Goal: Information Seeking & Learning: Check status

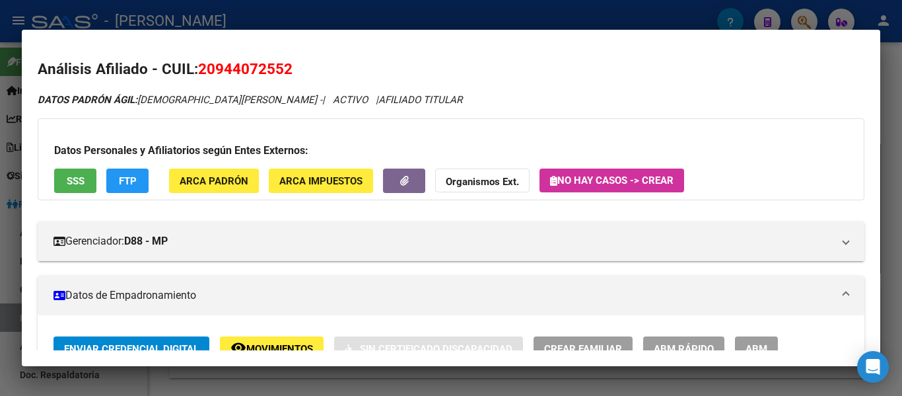
scroll to position [66, 0]
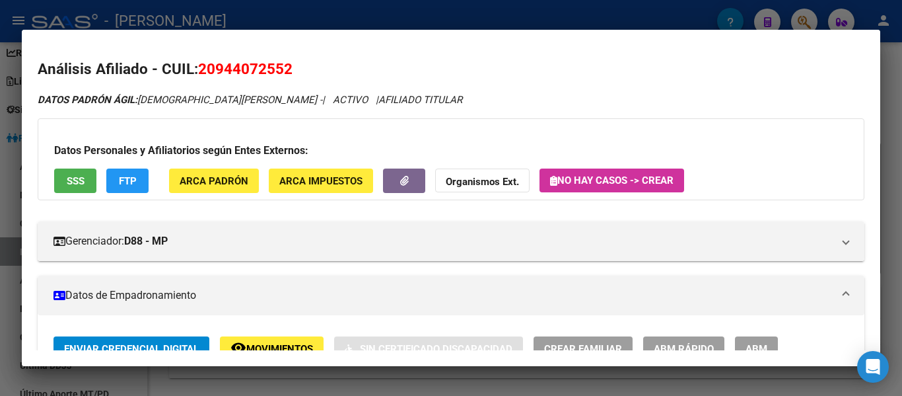
click at [473, 20] on div at bounding box center [451, 198] width 902 height 396
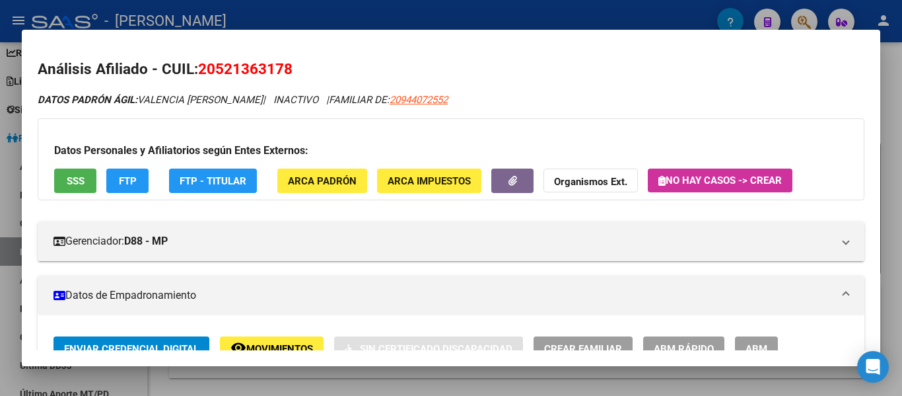
click at [431, 18] on div at bounding box center [451, 198] width 902 height 396
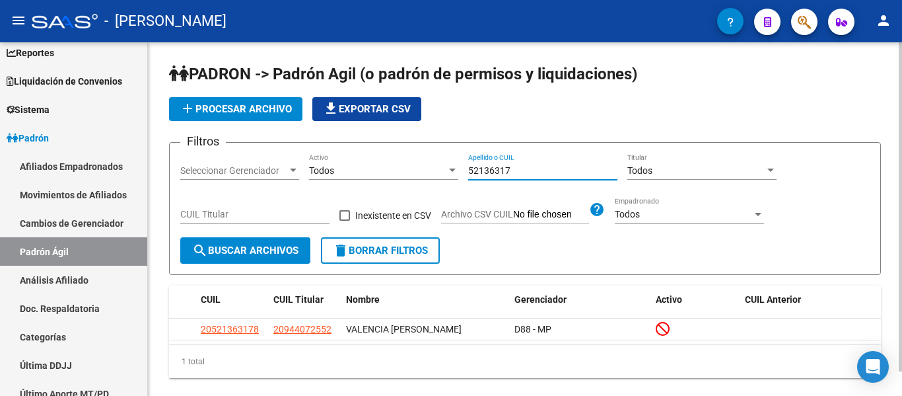
drag, startPoint x: 524, startPoint y: 171, endPoint x: 427, endPoint y: 153, distance: 98.7
click at [427, 153] on div "Filtros Seleccionar Gerenciador Seleccionar Gerenciador Todos Activo 52136317 A…" at bounding box center [524, 195] width 689 height 84
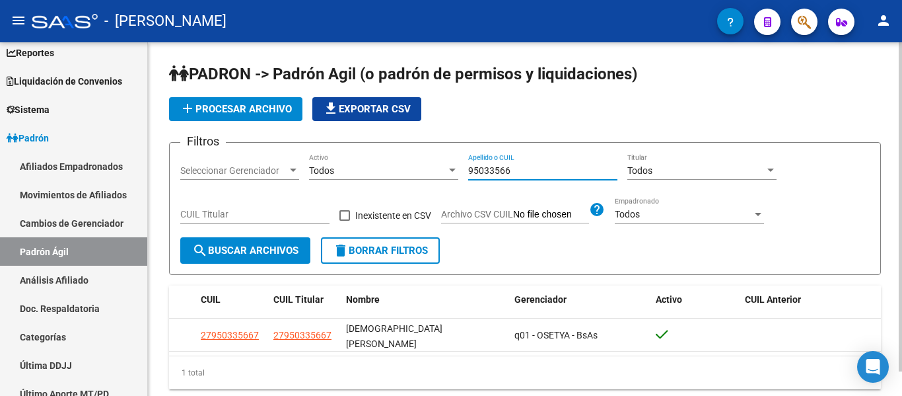
drag, startPoint x: 549, startPoint y: 176, endPoint x: 450, endPoint y: 164, distance: 99.1
click at [451, 164] on div "Filtros Seleccionar Gerenciador Seleccionar Gerenciador Todos Activo 95033566 A…" at bounding box center [524, 195] width 689 height 84
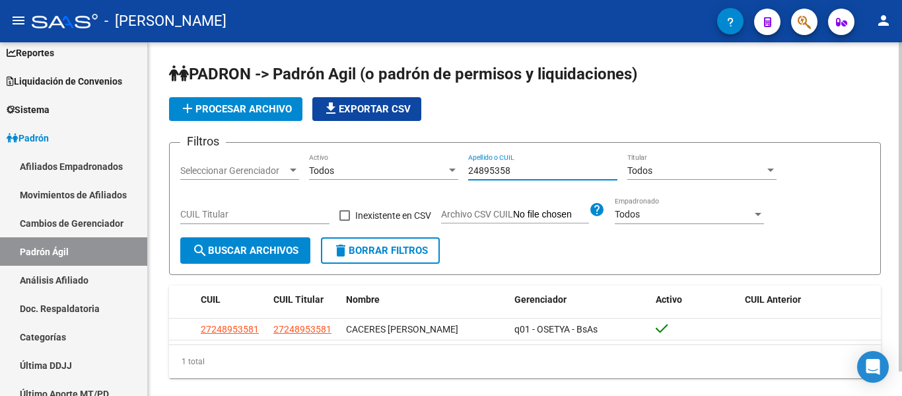
drag, startPoint x: 544, startPoint y: 170, endPoint x: 423, endPoint y: 168, distance: 120.9
click at [423, 168] on div "Filtros Seleccionar Gerenciador Seleccionar Gerenciador Todos Activo 24895358 A…" at bounding box center [524, 195] width 689 height 84
drag, startPoint x: 531, startPoint y: 168, endPoint x: 455, endPoint y: 170, distance: 76.0
click at [455, 170] on div "Filtros Seleccionar Gerenciador Seleccionar Gerenciador Todos Activo 70049860 A…" at bounding box center [524, 195] width 689 height 84
drag, startPoint x: 523, startPoint y: 168, endPoint x: 456, endPoint y: 175, distance: 67.7
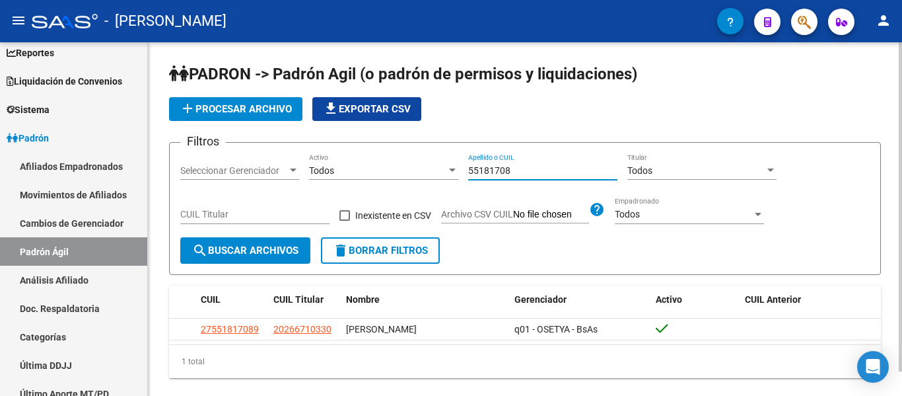
click at [456, 175] on div "Filtros Seleccionar Gerenciador Seleccionar Gerenciador Todos Activo 55181708 A…" at bounding box center [524, 195] width 689 height 84
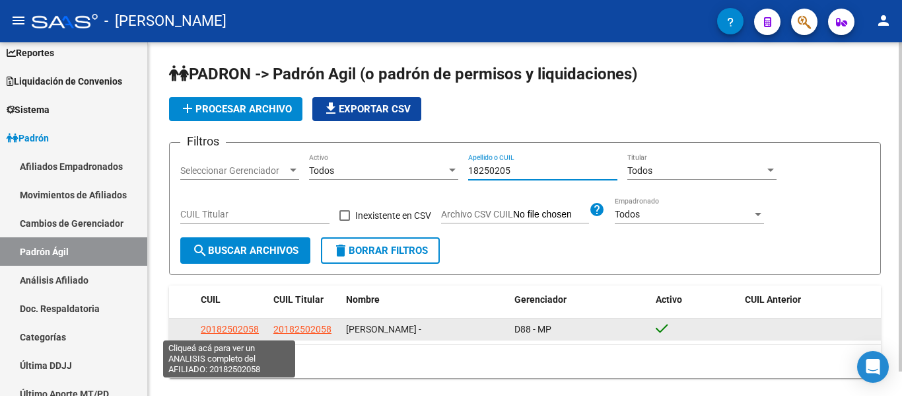
type input "18250205"
click at [213, 330] on span "20182502058" at bounding box center [230, 329] width 58 height 11
type textarea "20182502058"
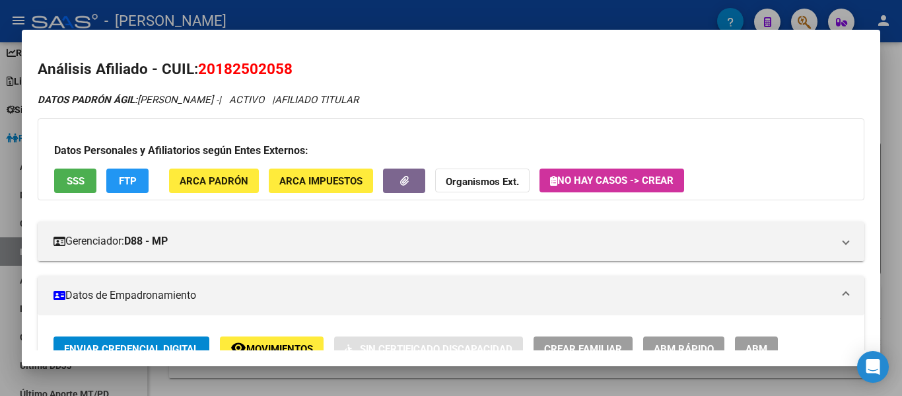
click at [474, 11] on div at bounding box center [451, 198] width 902 height 396
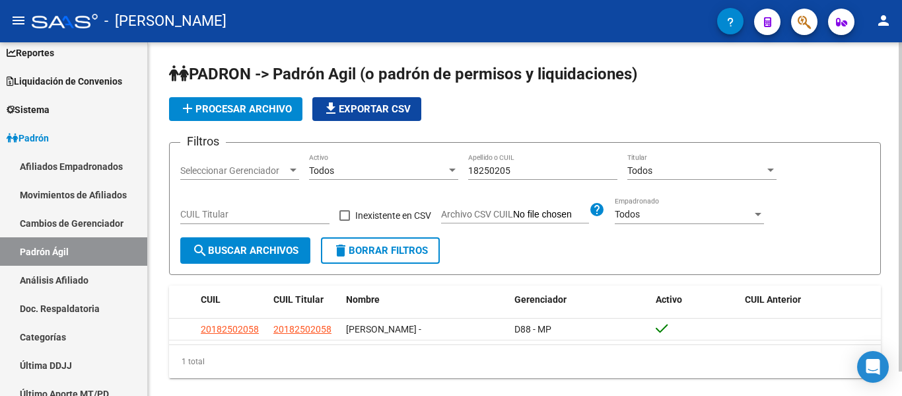
drag, startPoint x: 537, startPoint y: 174, endPoint x: 448, endPoint y: 164, distance: 89.0
click at [448, 164] on div "Filtros Seleccionar Gerenciador Seleccionar Gerenciador Todos Activo 18250205 A…" at bounding box center [524, 195] width 689 height 84
drag, startPoint x: 537, startPoint y: 167, endPoint x: 453, endPoint y: 174, distance: 84.1
click at [465, 174] on div "Filtros Seleccionar Gerenciador Seleccionar Gerenciador Todos Activo 39511840 A…" at bounding box center [524, 195] width 689 height 84
drag, startPoint x: 536, startPoint y: 170, endPoint x: 444, endPoint y: 176, distance: 91.4
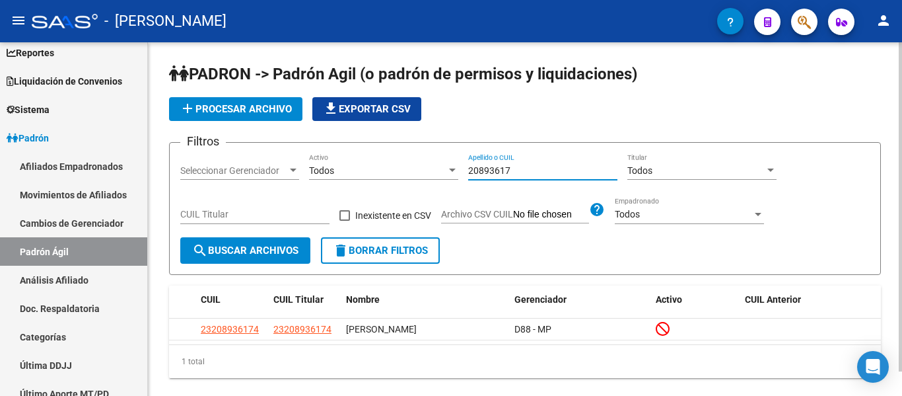
click at [454, 180] on div "Filtros Seleccionar Gerenciador Seleccionar Gerenciador Todos Activo 20893617 A…" at bounding box center [524, 195] width 689 height 84
drag, startPoint x: 541, startPoint y: 168, endPoint x: 427, endPoint y: 169, distance: 114.2
click at [427, 169] on div "Filtros Seleccionar Gerenciador Seleccionar Gerenciador Todos Activo 42395167 A…" at bounding box center [524, 195] width 689 height 84
drag, startPoint x: 523, startPoint y: 172, endPoint x: 433, endPoint y: 169, distance: 89.8
click at [433, 169] on div "Filtros Seleccionar Gerenciador Seleccionar Gerenciador Todos Activo 59980539 A…" at bounding box center [524, 195] width 689 height 84
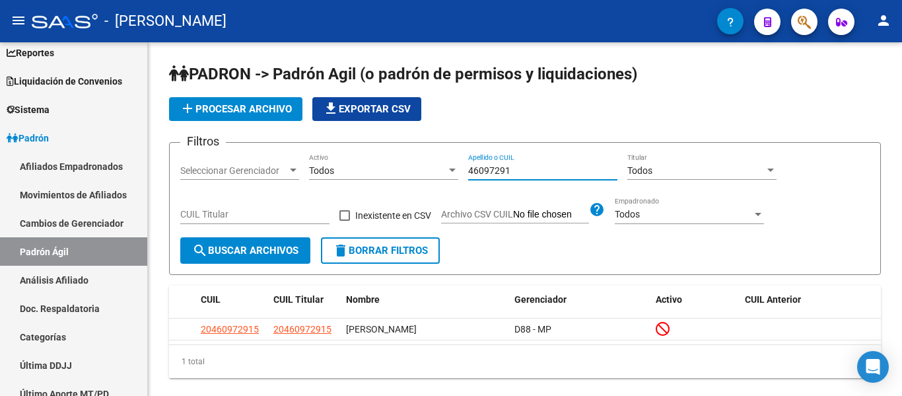
type input "46097291"
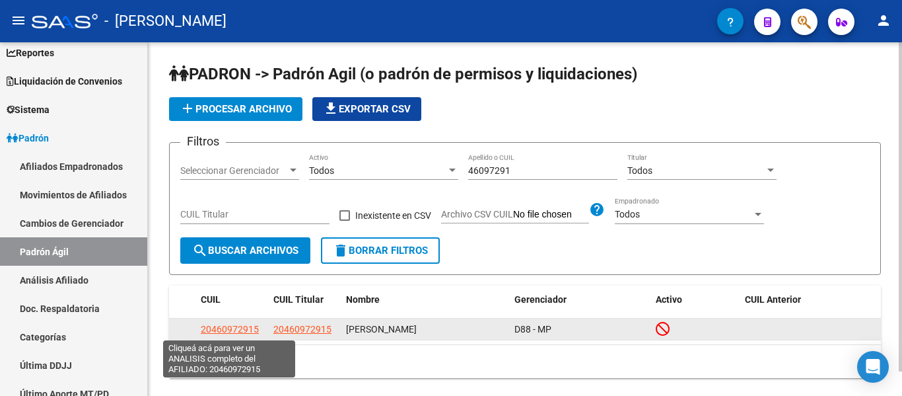
click at [217, 325] on span "20460972915" at bounding box center [230, 329] width 58 height 11
type textarea "20460972915"
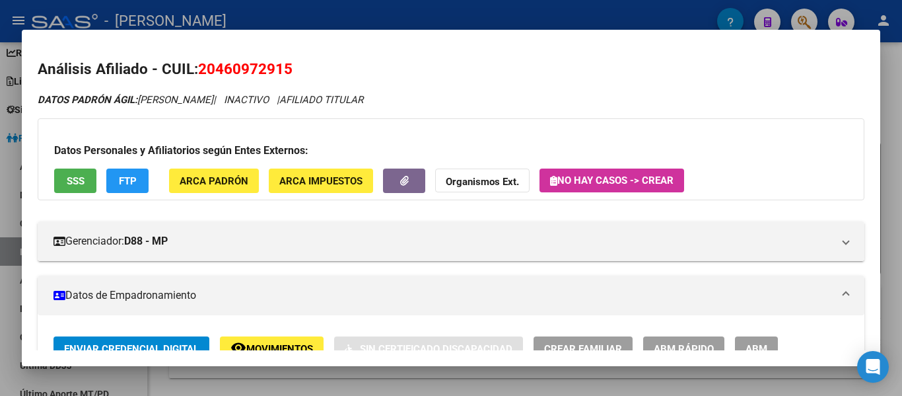
drag, startPoint x: 197, startPoint y: 67, endPoint x: 305, endPoint y: 66, distance: 108.3
click at [305, 66] on h2 "Análisis Afiliado - CUIL: 20460972915" at bounding box center [451, 69] width 827 height 22
click at [203, 60] on span "20460972915" at bounding box center [245, 68] width 94 height 17
drag, startPoint x: 199, startPoint y: 62, endPoint x: 294, endPoint y: 65, distance: 94.5
click at [294, 65] on h2 "Análisis Afiliado - CUIL: 20460972915" at bounding box center [451, 69] width 827 height 22
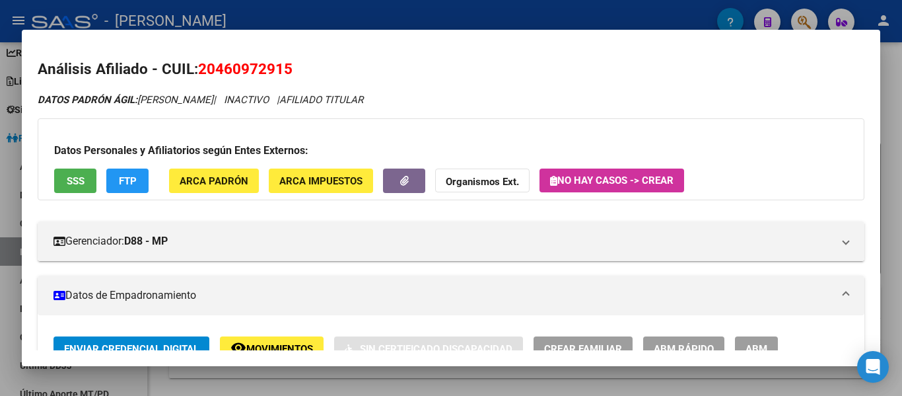
copy span "20460972915"
click at [341, 23] on div at bounding box center [451, 198] width 902 height 396
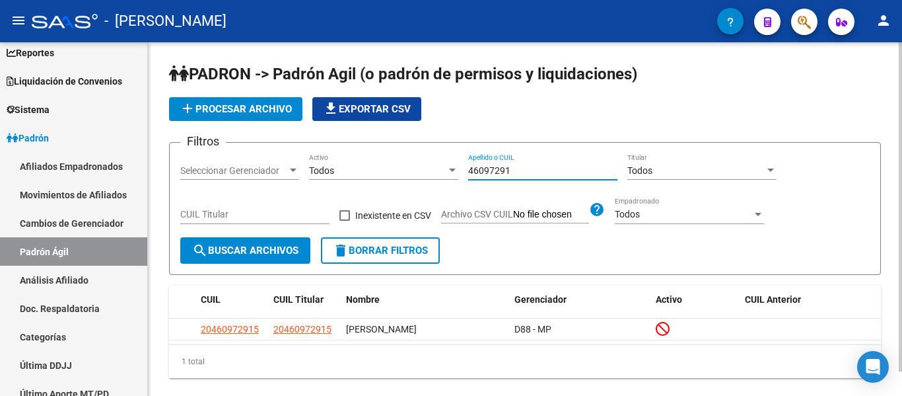
drag, startPoint x: 522, startPoint y: 171, endPoint x: 411, endPoint y: 162, distance: 111.3
click at [411, 162] on div "Filtros Seleccionar Gerenciador Seleccionar Gerenciador Todos Activo 46097291 A…" at bounding box center [524, 195] width 689 height 84
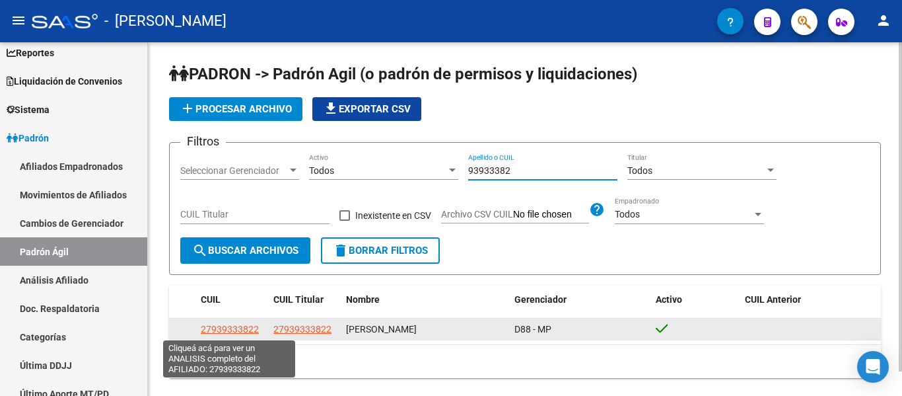
type input "93933382"
click at [247, 328] on span "27939333822" at bounding box center [230, 329] width 58 height 11
type textarea "27939333822"
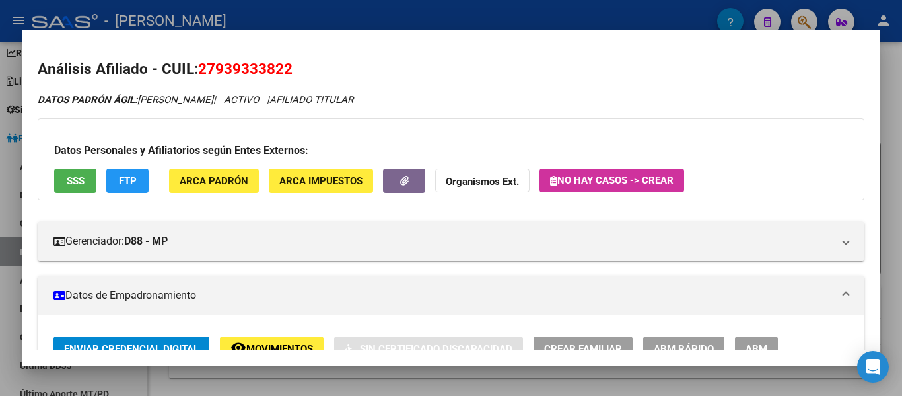
drag, startPoint x: 233, startPoint y: 11, endPoint x: 327, endPoint y: 65, distance: 108.3
click at [234, 11] on div at bounding box center [451, 198] width 902 height 396
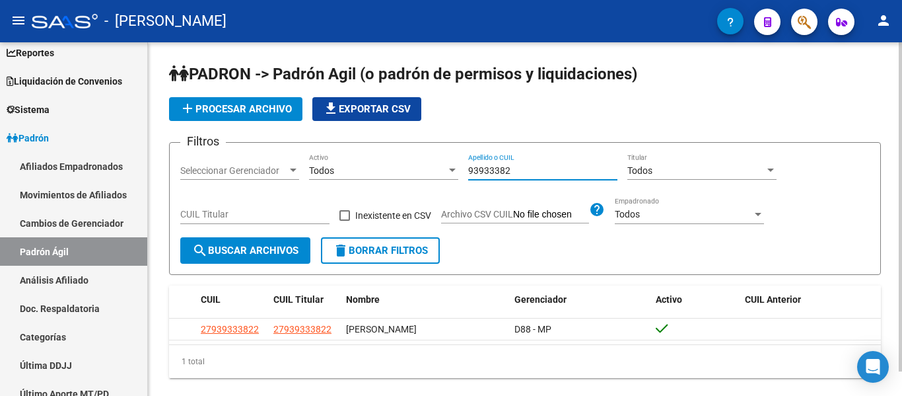
drag, startPoint x: 553, startPoint y: 174, endPoint x: 445, endPoint y: 174, distance: 108.3
click at [445, 174] on div "Filtros Seleccionar Gerenciador Seleccionar Gerenciador Todos Activo 93933382 A…" at bounding box center [524, 195] width 689 height 84
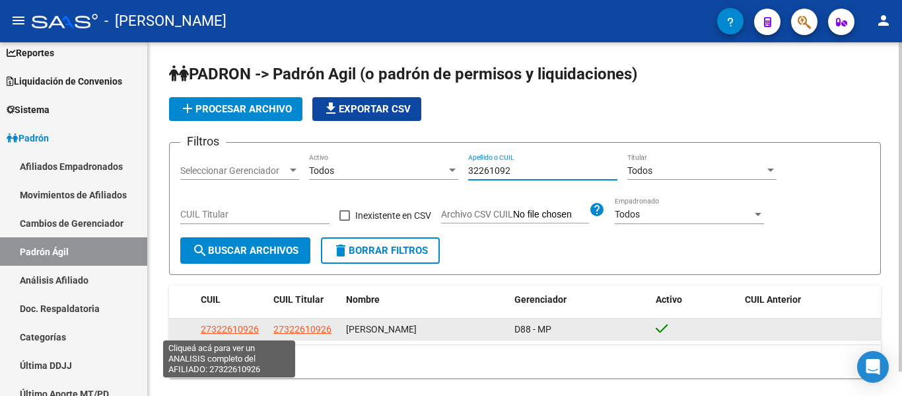
type input "32261092"
click at [223, 327] on span "27322610926" at bounding box center [230, 329] width 58 height 11
type textarea "27322610926"
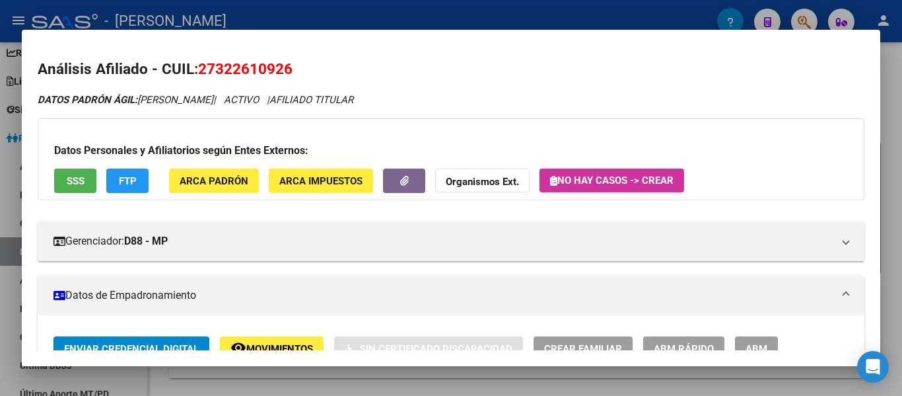
click at [396, 12] on div at bounding box center [451, 198] width 902 height 396
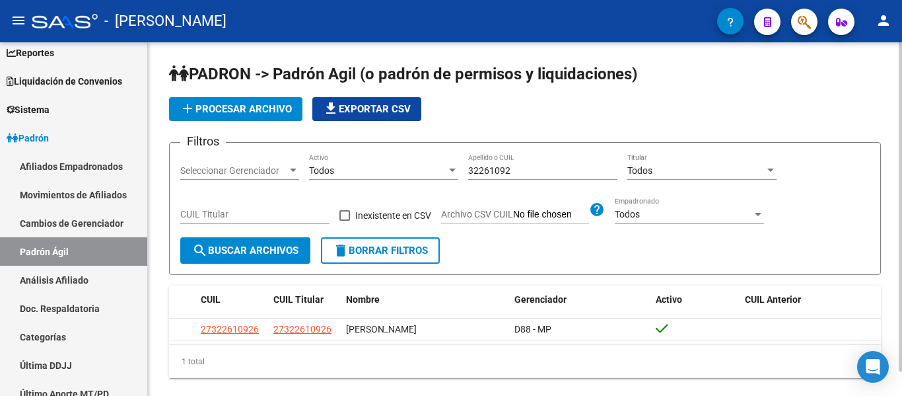
drag, startPoint x: 464, startPoint y: 172, endPoint x: 520, endPoint y: 168, distance: 55.6
click at [520, 168] on div "Filtros Seleccionar Gerenciador Seleccionar Gerenciador Todos Activo 32261092 A…" at bounding box center [524, 195] width 689 height 84
drag, startPoint x: 520, startPoint y: 168, endPoint x: 444, endPoint y: 176, distance: 75.7
click at [444, 176] on div "Filtros Seleccionar Gerenciador Seleccionar Gerenciador Todos Activo 32261092 A…" at bounding box center [524, 195] width 689 height 84
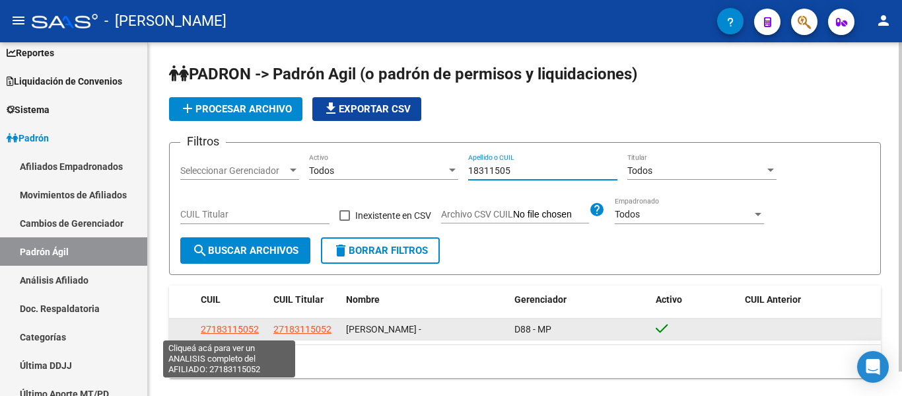
type input "18311505"
click at [245, 326] on span "27183115052" at bounding box center [230, 329] width 58 height 11
type textarea "27183115052"
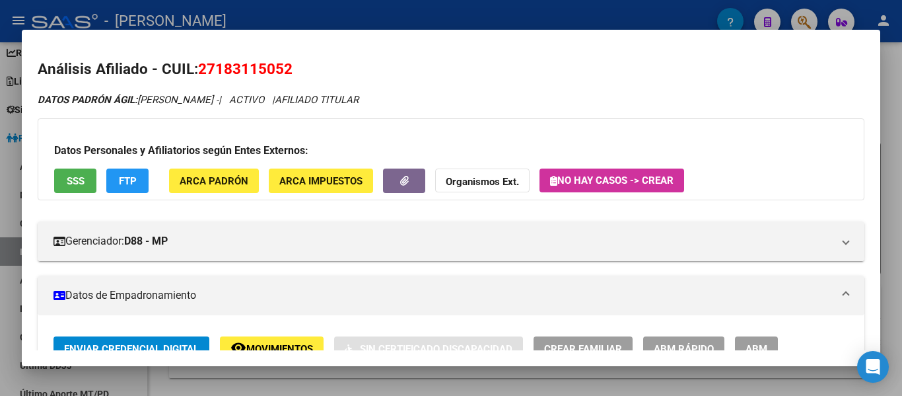
click at [448, 22] on div at bounding box center [451, 198] width 902 height 396
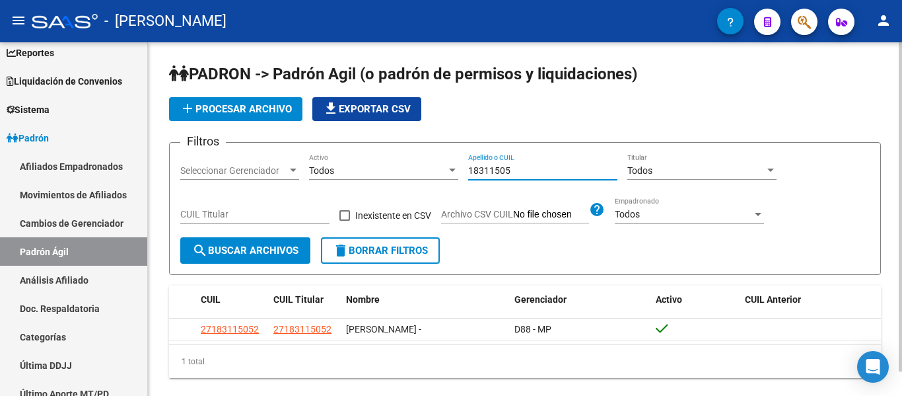
drag, startPoint x: 493, startPoint y: 170, endPoint x: 443, endPoint y: 175, distance: 49.7
click at [443, 175] on div "Filtros Seleccionar Gerenciador Seleccionar Gerenciador Todos Activo 18311505 A…" at bounding box center [524, 195] width 689 height 84
drag, startPoint x: 518, startPoint y: 171, endPoint x: 452, endPoint y: 170, distance: 66.0
click at [452, 170] on div "Filtros Seleccionar Gerenciador Seleccionar Gerenciador Todos Activo 42368329 A…" at bounding box center [524, 195] width 689 height 84
drag, startPoint x: 537, startPoint y: 167, endPoint x: 398, endPoint y: 181, distance: 139.4
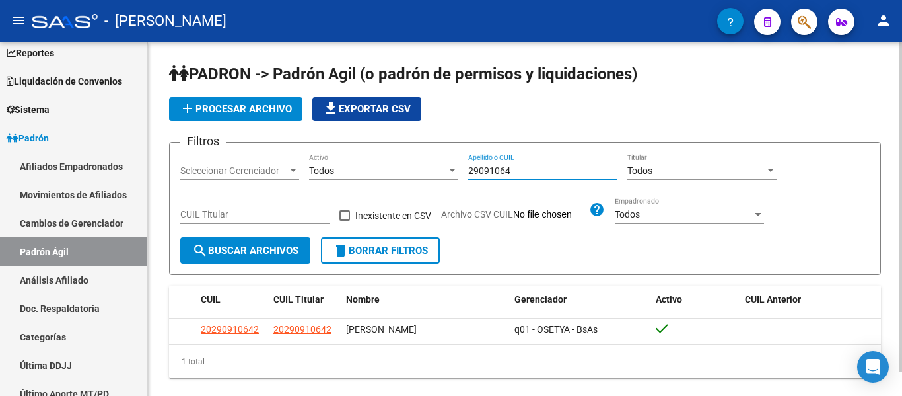
click at [398, 181] on div "Filtros Seleccionar Gerenciador Seleccionar Gerenciador Todos Activo 29091064 A…" at bounding box center [524, 195] width 689 height 84
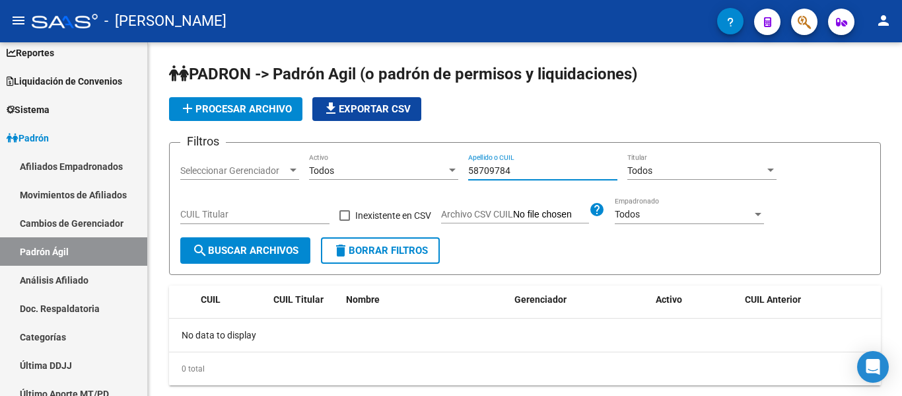
type input "58709784"
